Goal: Task Accomplishment & Management: Use online tool/utility

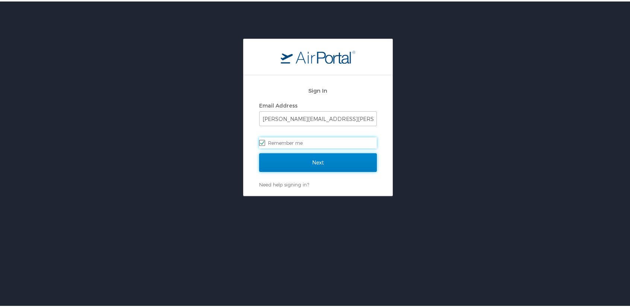
drag, startPoint x: 323, startPoint y: 162, endPoint x: 317, endPoint y: 169, distance: 8.7
click at [323, 162] on input "Next" at bounding box center [318, 161] width 118 height 19
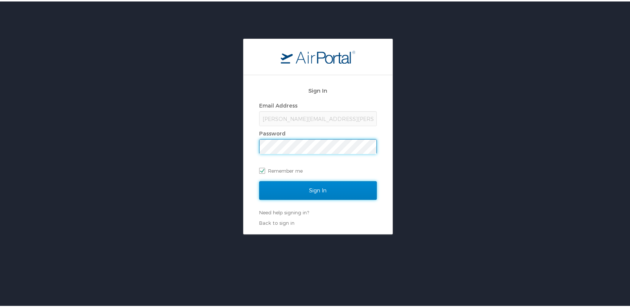
drag, startPoint x: 329, startPoint y: 197, endPoint x: 325, endPoint y: 199, distance: 5.2
click at [329, 197] on input "Sign In" at bounding box center [318, 189] width 118 height 19
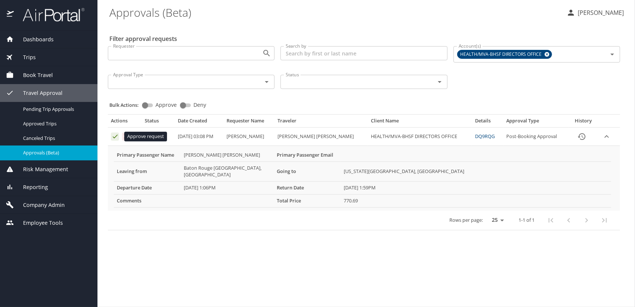
click at [115, 136] on icon "Approval table" at bounding box center [115, 136] width 7 height 7
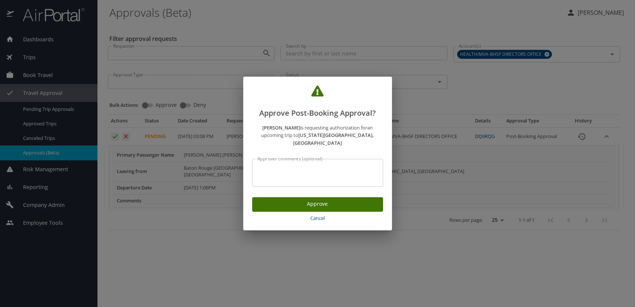
click at [311, 200] on span "Approve" at bounding box center [317, 204] width 119 height 9
